Goal: Transaction & Acquisition: Purchase product/service

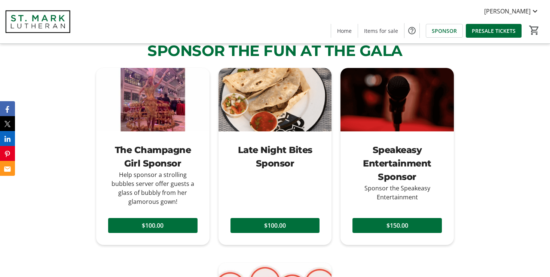
scroll to position [655, 0]
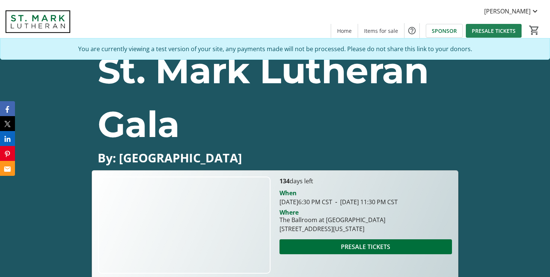
click at [484, 31] on span "PRESALE TICKETS" at bounding box center [493, 31] width 44 height 8
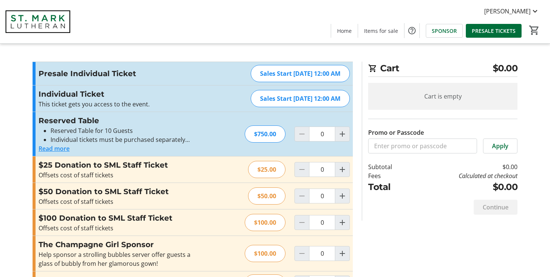
click at [65, 151] on button "Read more" at bounding box center [54, 148] width 31 height 9
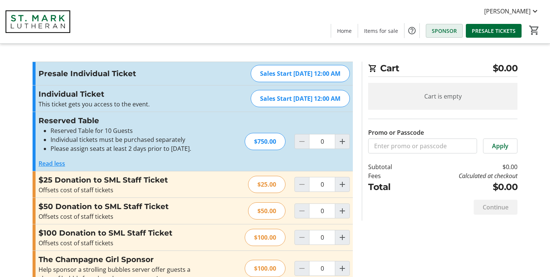
click at [442, 32] on span "SPONSOR" at bounding box center [443, 31] width 25 height 8
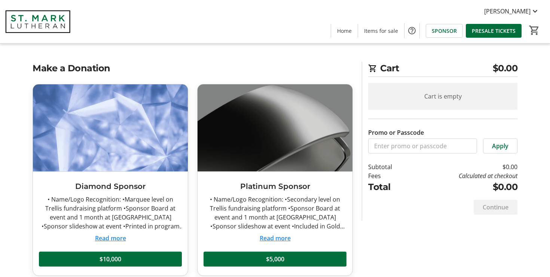
drag, startPoint x: 404, startPoint y: 220, endPoint x: 386, endPoint y: 215, distance: 19.1
click at [404, 220] on div "Continue" at bounding box center [442, 207] width 149 height 27
